Goal: Browse casually: Explore the website without a specific task or goal

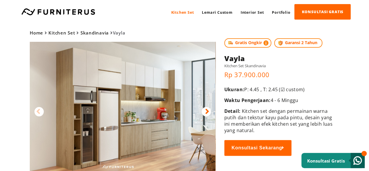
click at [209, 112] on icon at bounding box center [207, 111] width 4 height 8
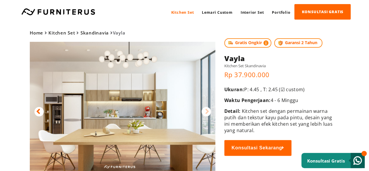
click at [36, 111] on icon at bounding box center [38, 111] width 4 height 8
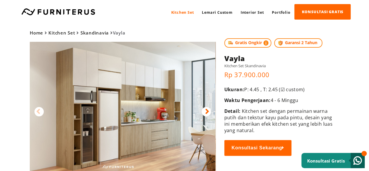
click at [203, 113] on div at bounding box center [206, 111] width 9 height 9
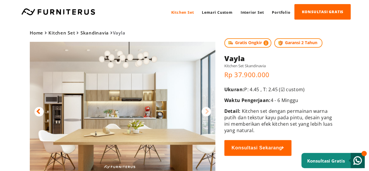
click at [41, 116] on img at bounding box center [123, 107] width 186 height 130
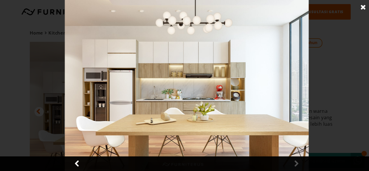
click at [364, 8] on link at bounding box center [363, 7] width 15 height 15
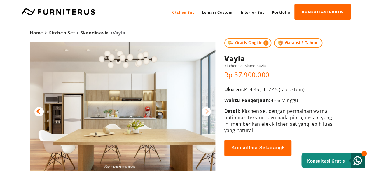
click at [37, 111] on icon at bounding box center [38, 111] width 4 height 8
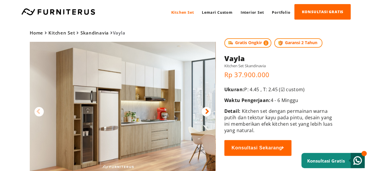
click at [205, 111] on icon at bounding box center [207, 111] width 4 height 8
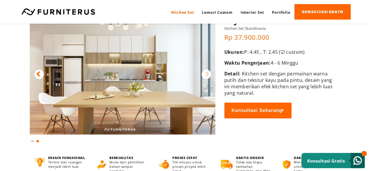
scroll to position [29, 0]
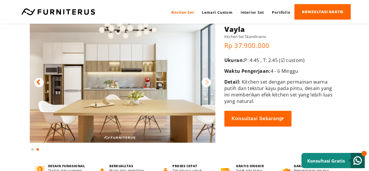
click at [39, 83] on icon at bounding box center [38, 82] width 4 height 8
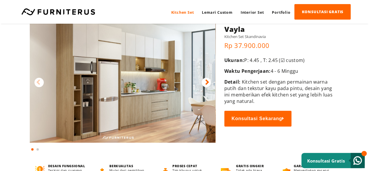
click at [205, 83] on icon at bounding box center [207, 82] width 4 height 8
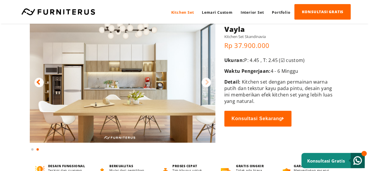
click at [38, 80] on icon at bounding box center [38, 82] width 4 height 8
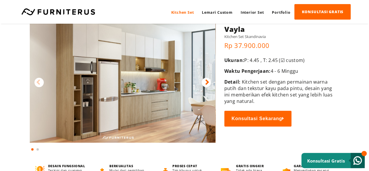
click at [203, 83] on div at bounding box center [206, 82] width 9 height 9
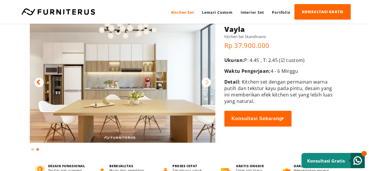
click at [40, 82] on div at bounding box center [38, 82] width 9 height 9
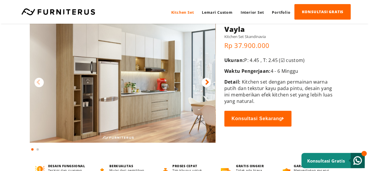
click at [209, 79] on icon at bounding box center [207, 82] width 4 height 8
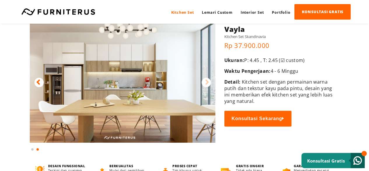
click at [43, 84] on img at bounding box center [123, 78] width 186 height 130
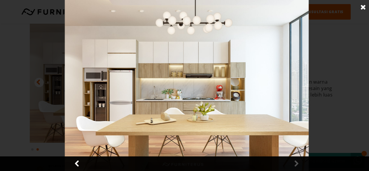
click at [362, 6] on link at bounding box center [363, 7] width 15 height 15
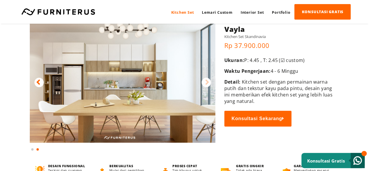
click at [39, 81] on icon at bounding box center [38, 82] width 4 height 8
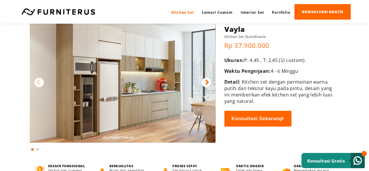
click at [209, 83] on icon at bounding box center [207, 82] width 4 height 8
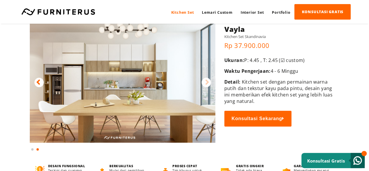
click at [36, 83] on icon at bounding box center [38, 82] width 4 height 8
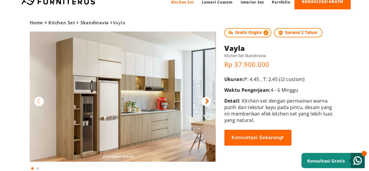
scroll to position [0, 0]
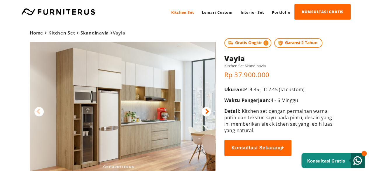
click at [210, 112] on div at bounding box center [206, 111] width 9 height 9
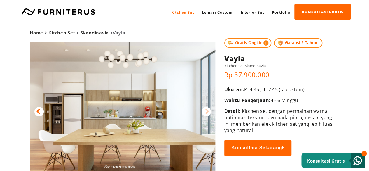
click at [207, 113] on icon at bounding box center [207, 111] width 4 height 8
click at [39, 109] on icon at bounding box center [38, 111] width 4 height 8
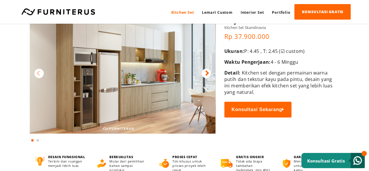
scroll to position [29, 0]
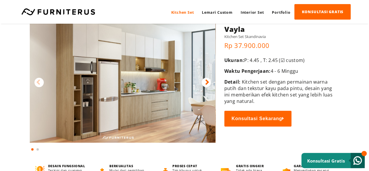
click at [204, 82] on div at bounding box center [206, 82] width 9 height 9
